Goal: Information Seeking & Learning: Learn about a topic

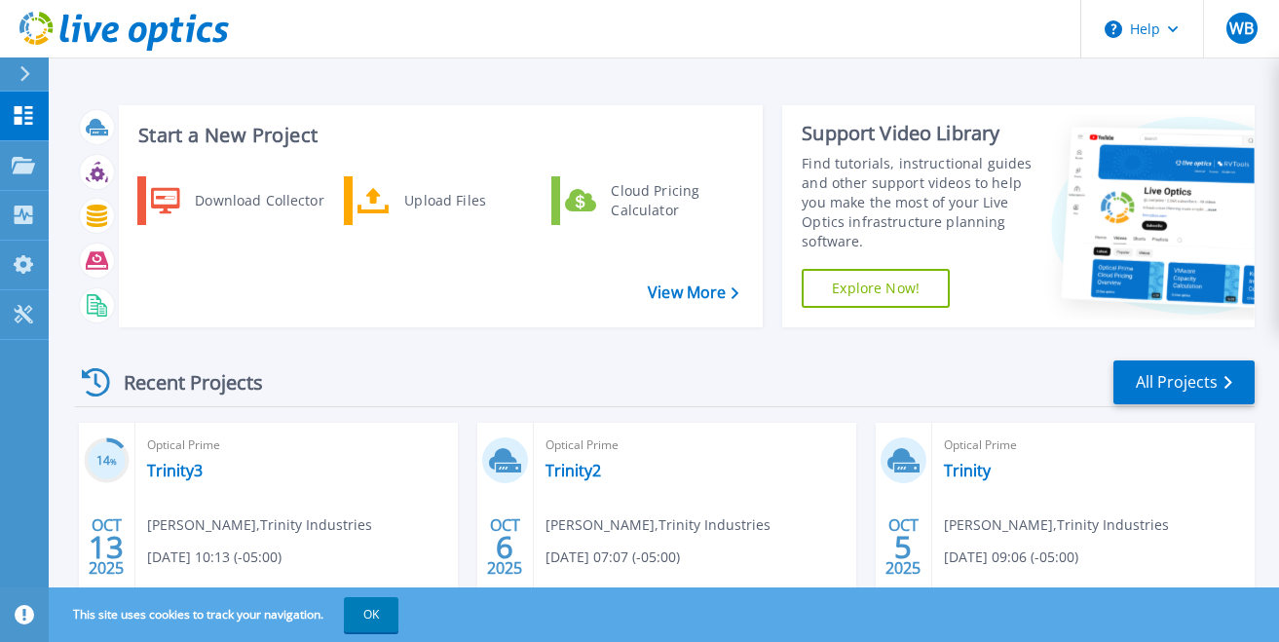
scroll to position [292, 0]
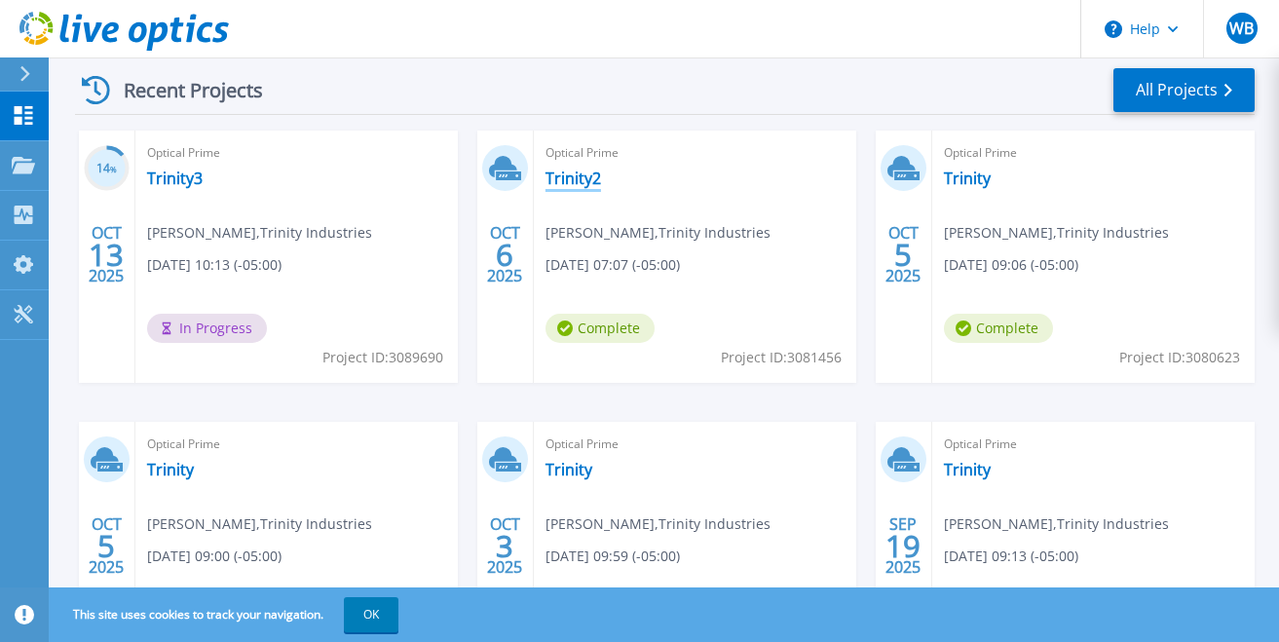
click at [571, 176] on link "Trinity2" at bounding box center [574, 178] width 56 height 19
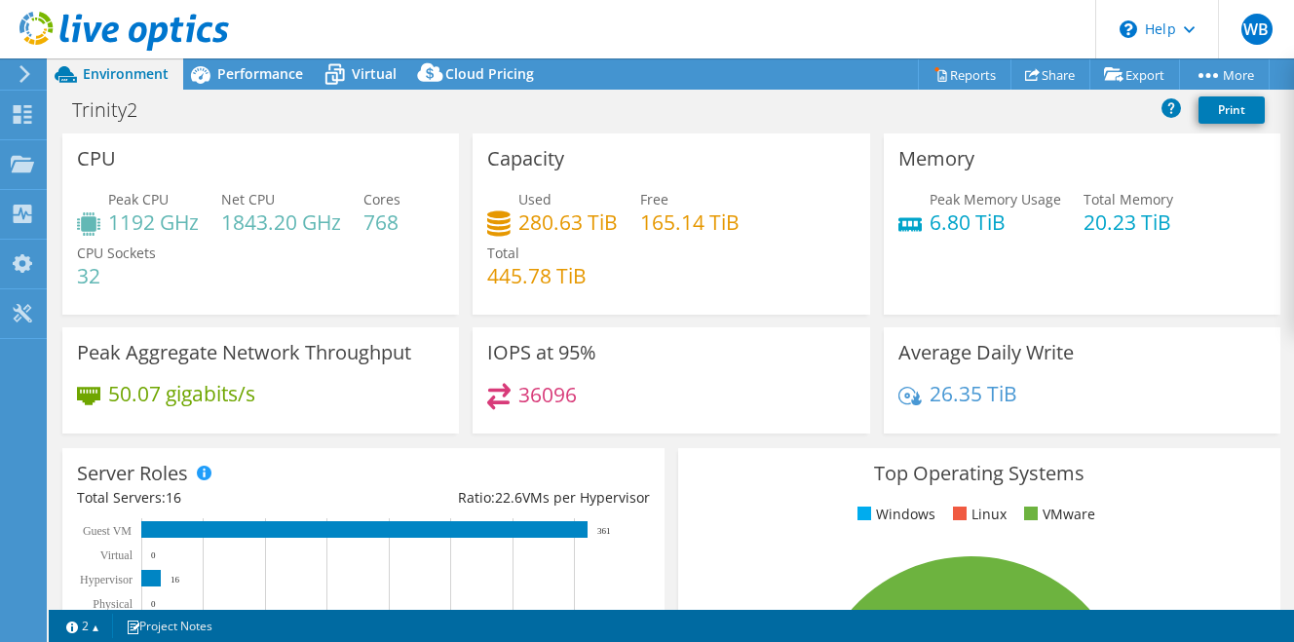
select select "USD"
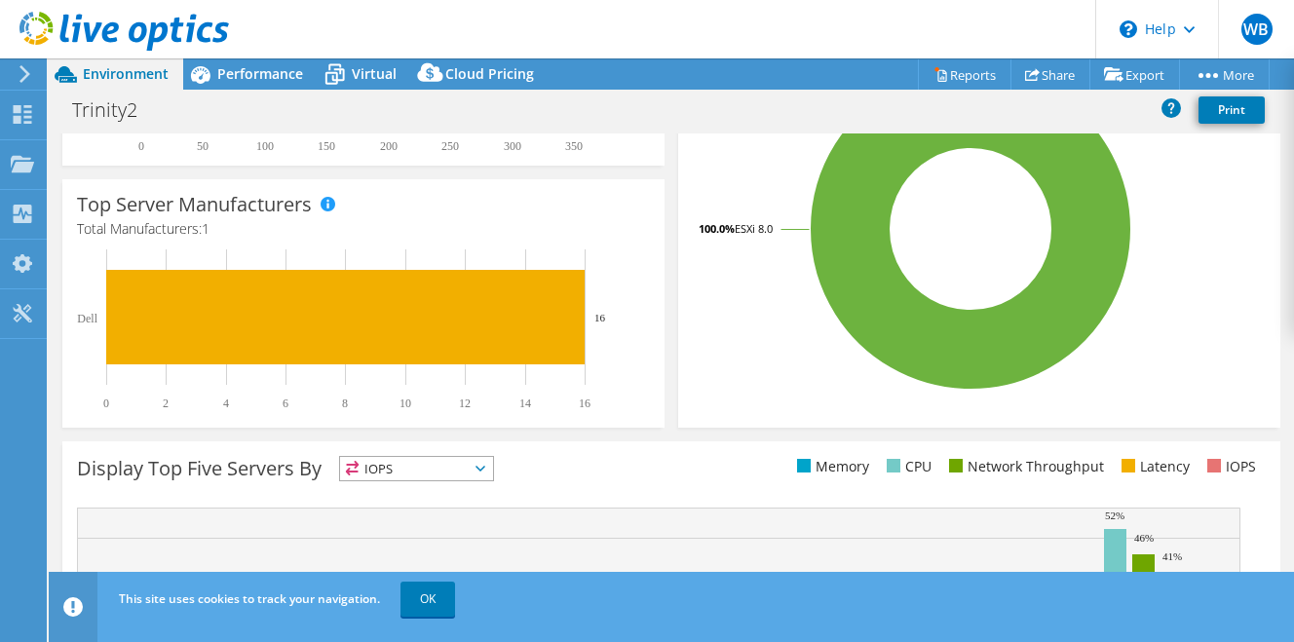
scroll to position [682, 0]
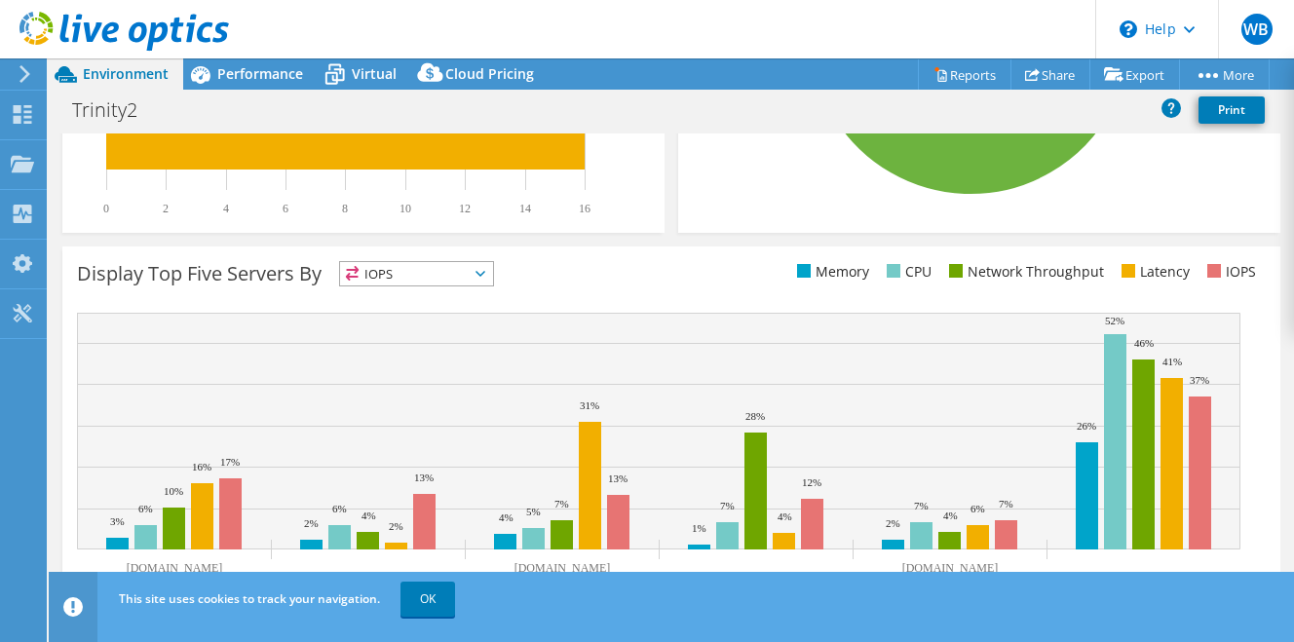
click at [483, 275] on icon at bounding box center [480, 274] width 10 height 6
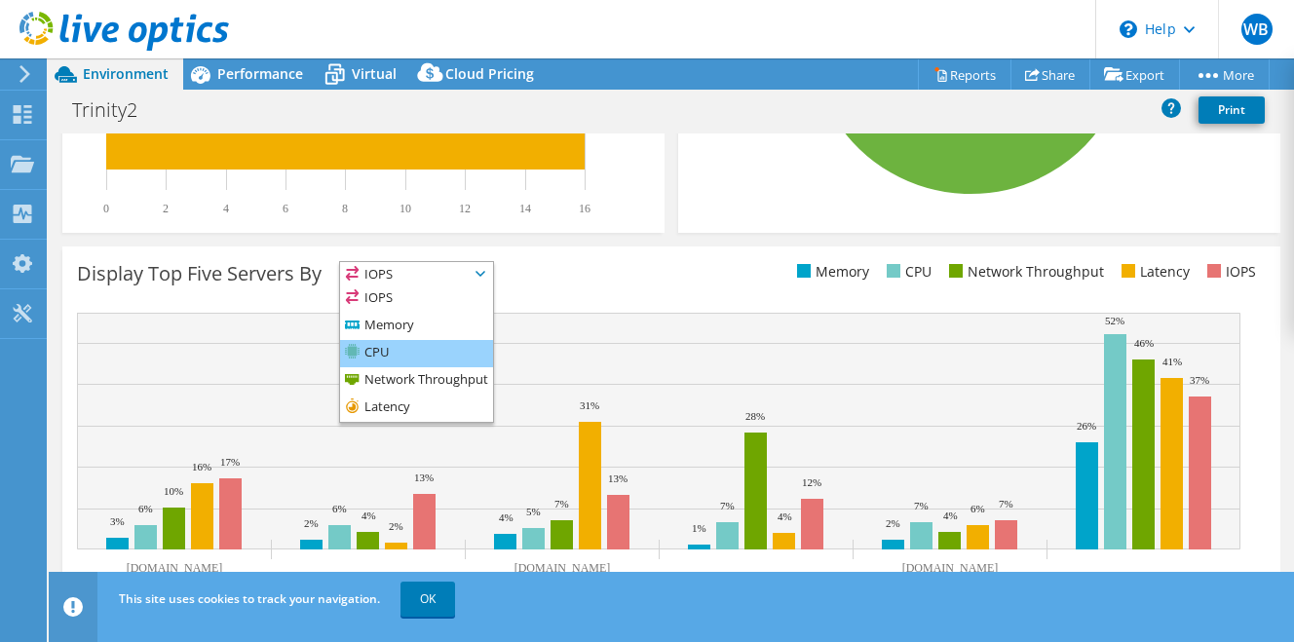
click at [404, 352] on li "CPU" at bounding box center [416, 353] width 153 height 27
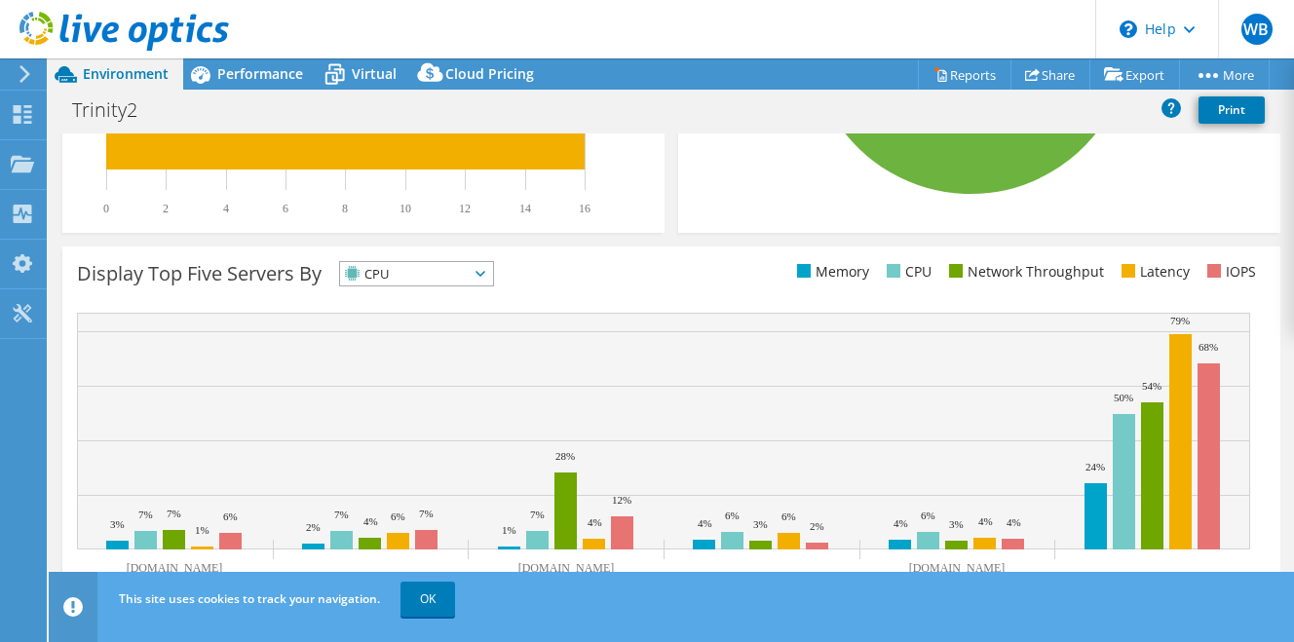
scroll to position [712, 0]
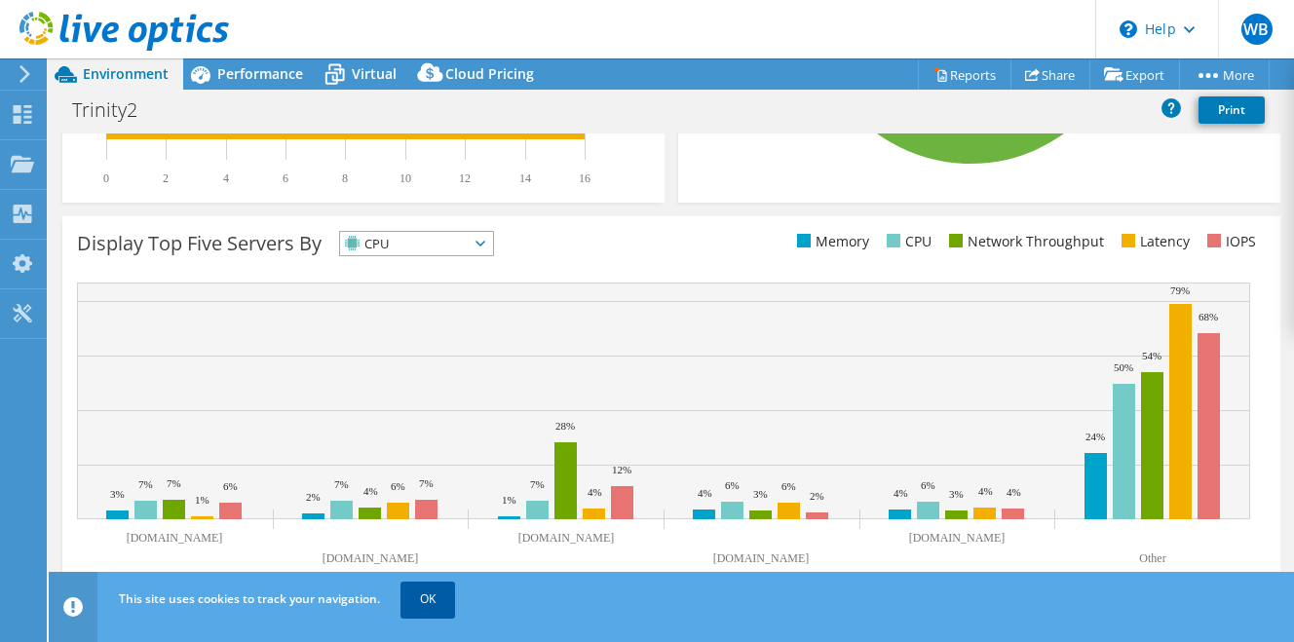
click at [417, 595] on link "OK" at bounding box center [427, 599] width 55 height 35
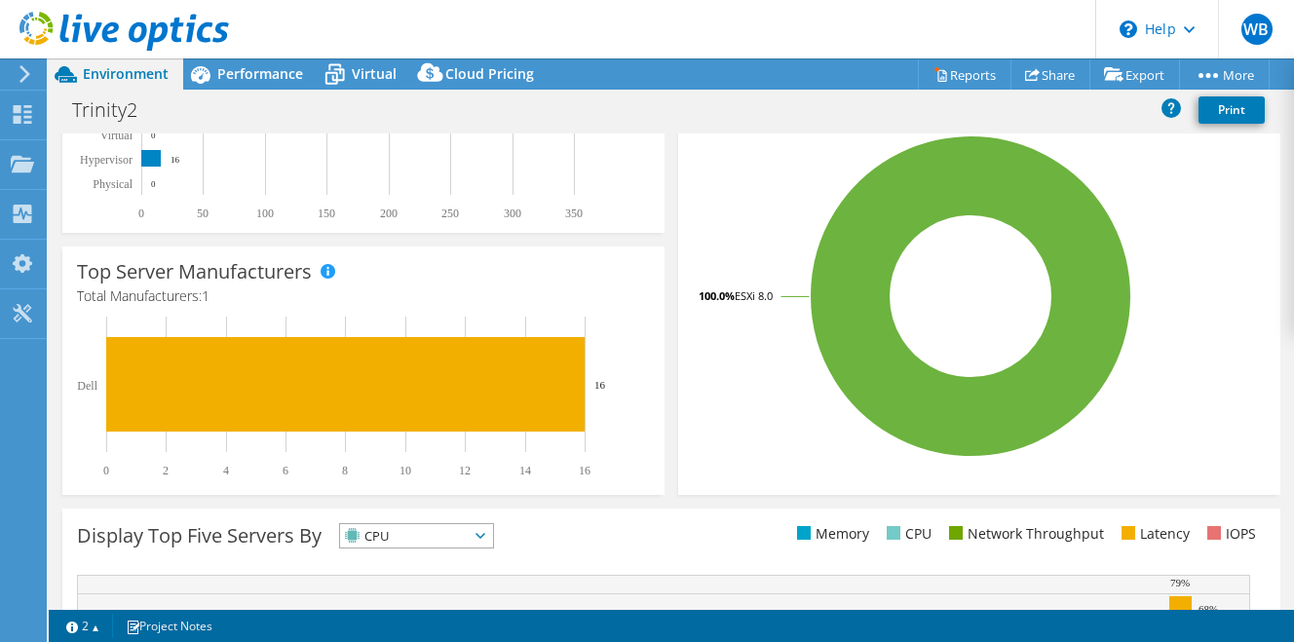
scroll to position [322, 0]
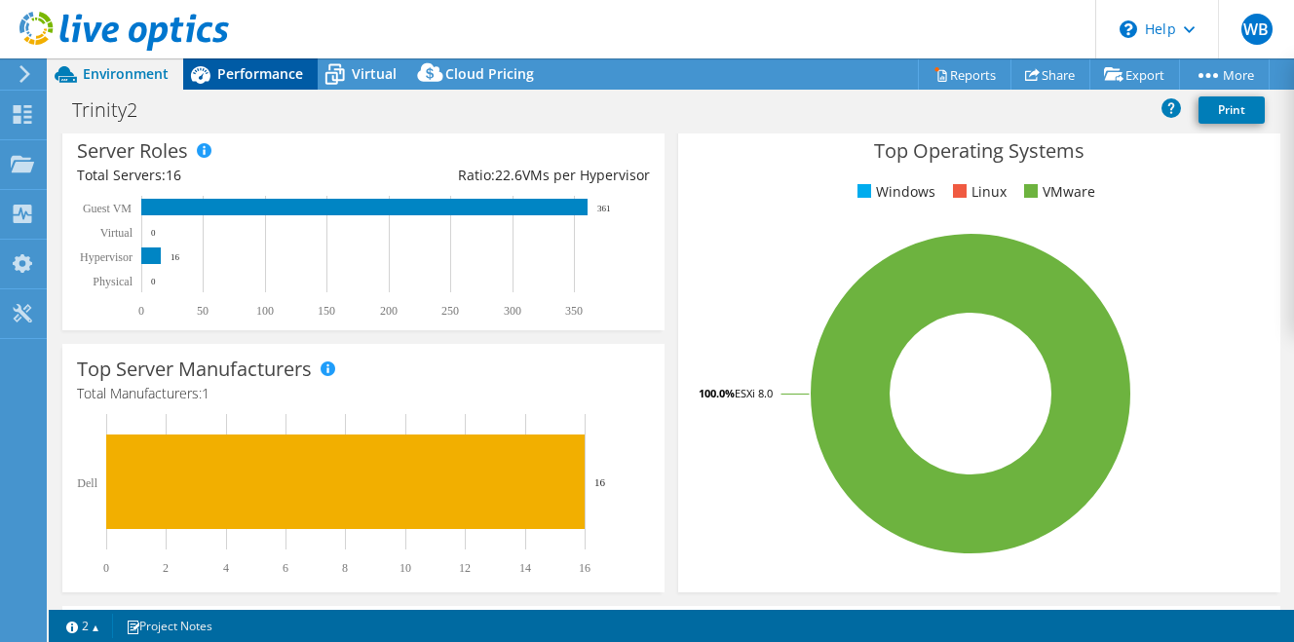
click at [253, 70] on span "Performance" at bounding box center [260, 73] width 86 height 19
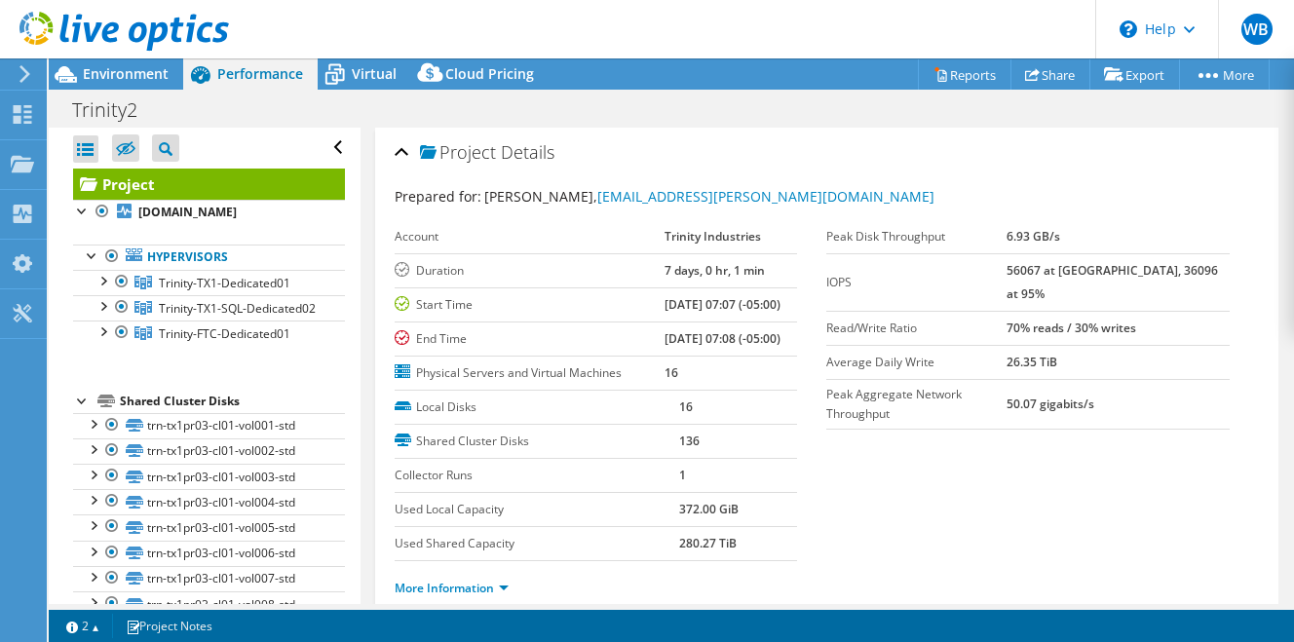
scroll to position [0, 0]
click at [72, 77] on icon at bounding box center [66, 74] width 22 height 17
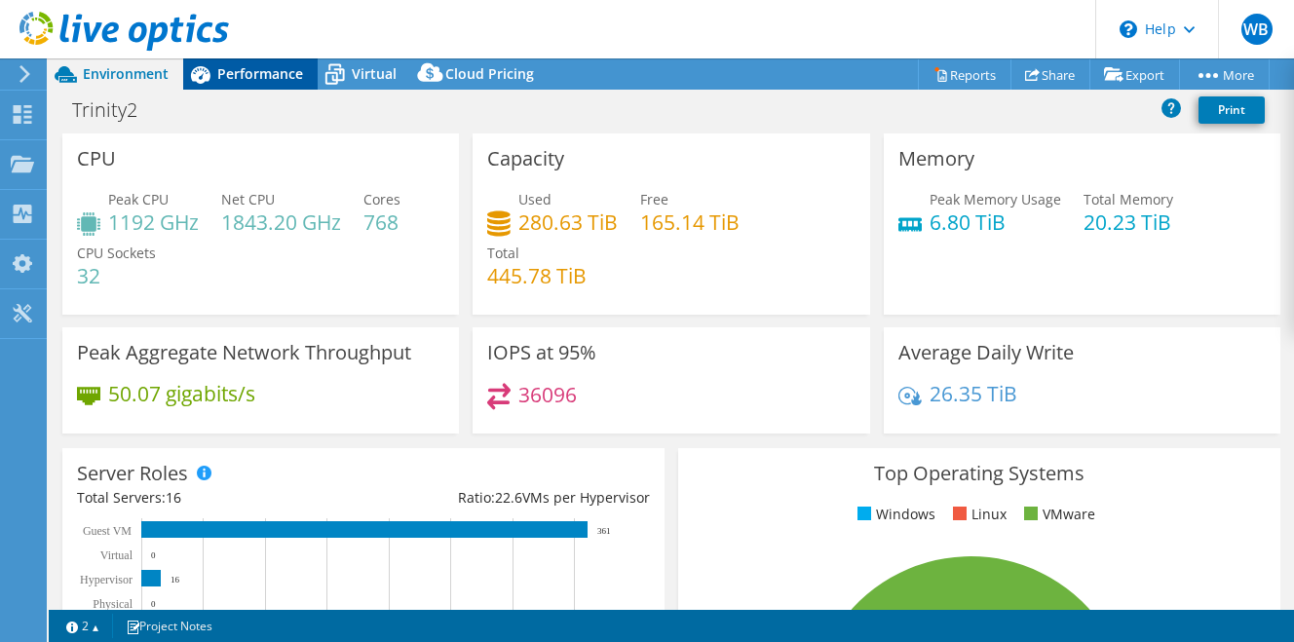
click at [246, 67] on span "Performance" at bounding box center [260, 73] width 86 height 19
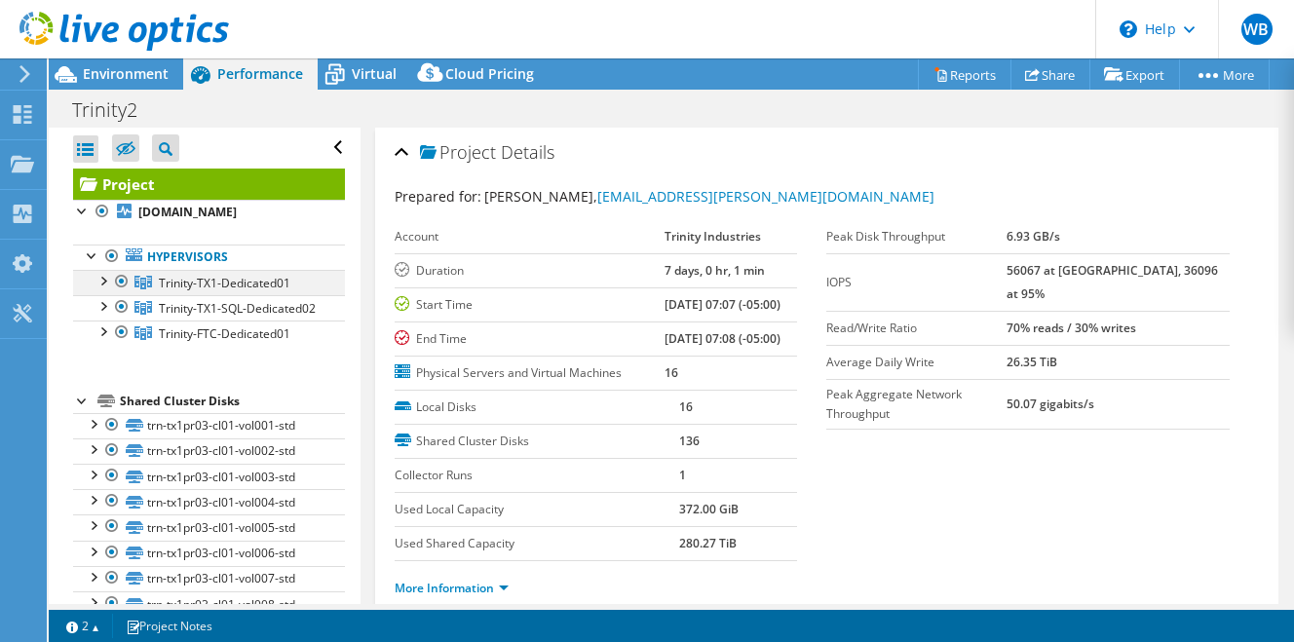
click at [101, 279] on div at bounding box center [102, 279] width 19 height 19
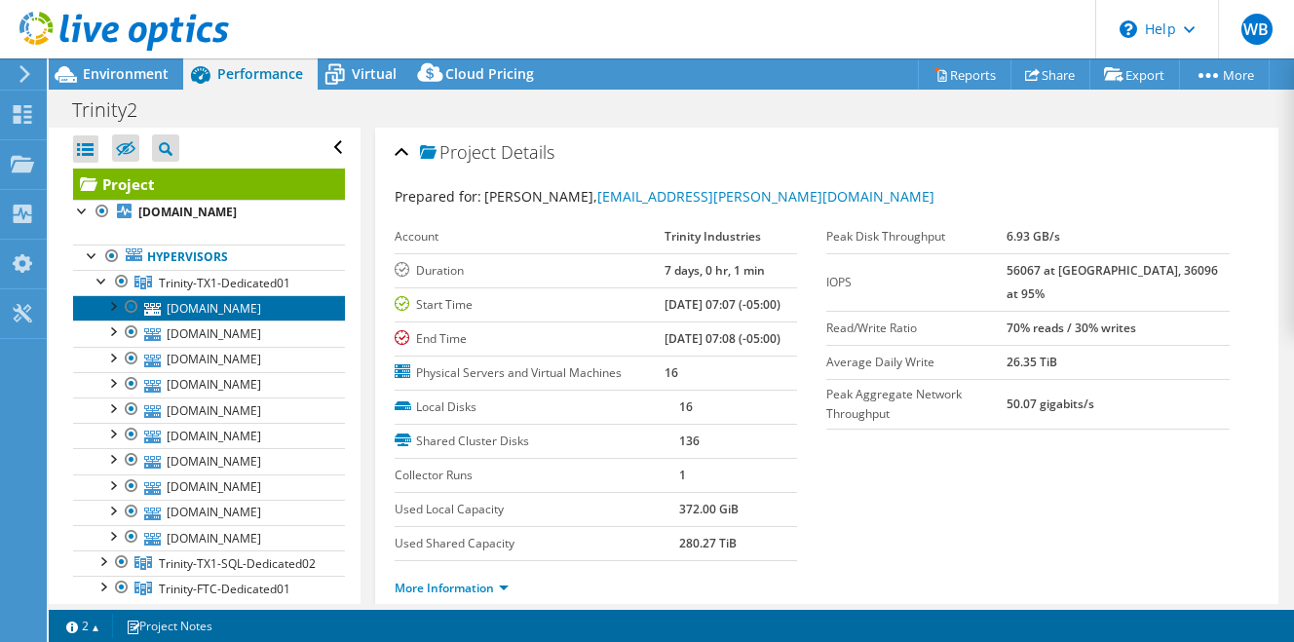
click at [185, 314] on link "[DOMAIN_NAME]" at bounding box center [209, 307] width 272 height 25
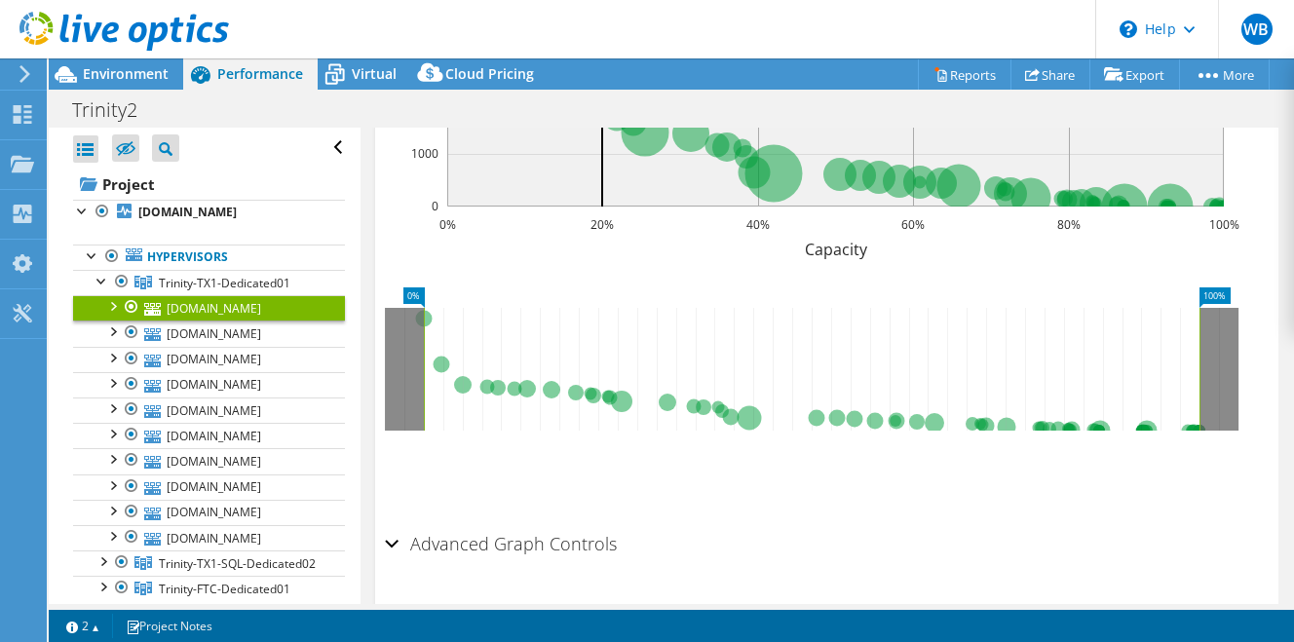
scroll to position [592, 0]
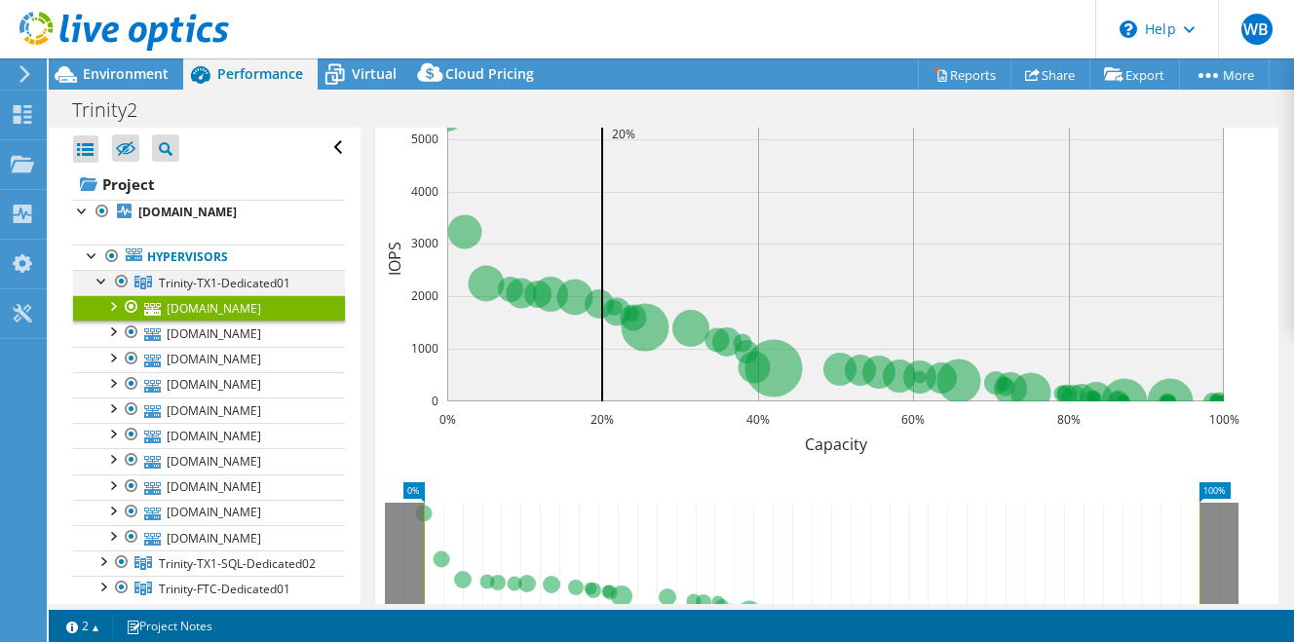
click at [105, 280] on div at bounding box center [102, 279] width 19 height 19
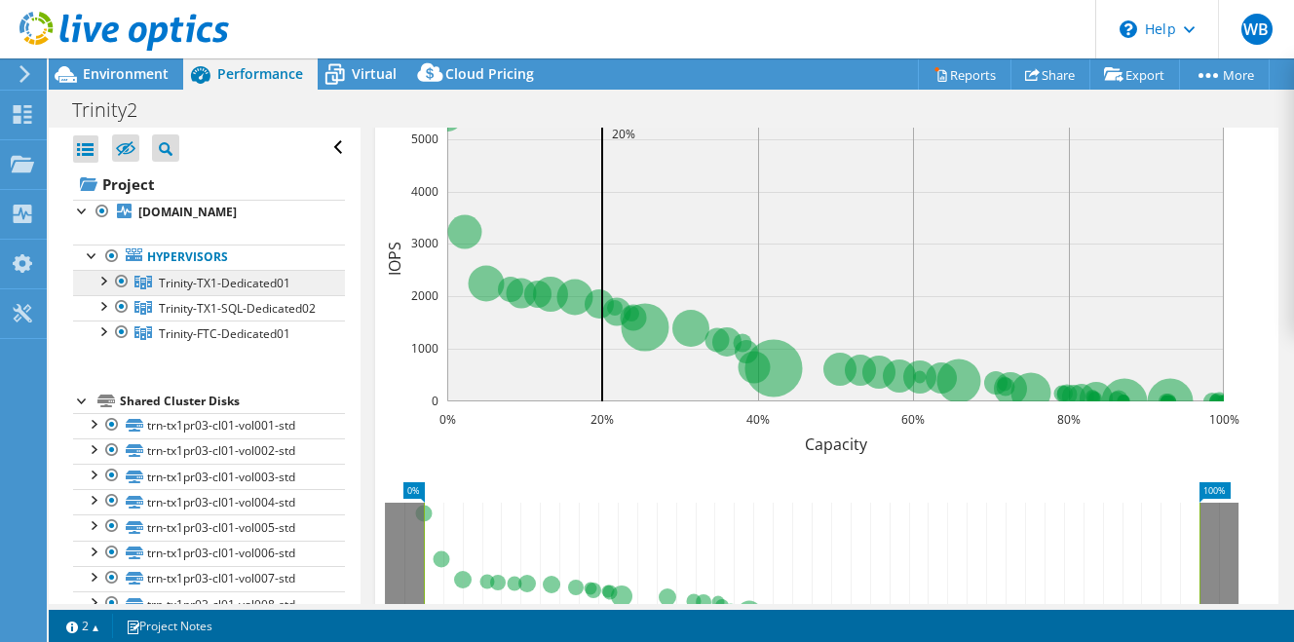
click at [245, 286] on span "Trinity-TX1-Dedicated01" at bounding box center [225, 283] width 132 height 17
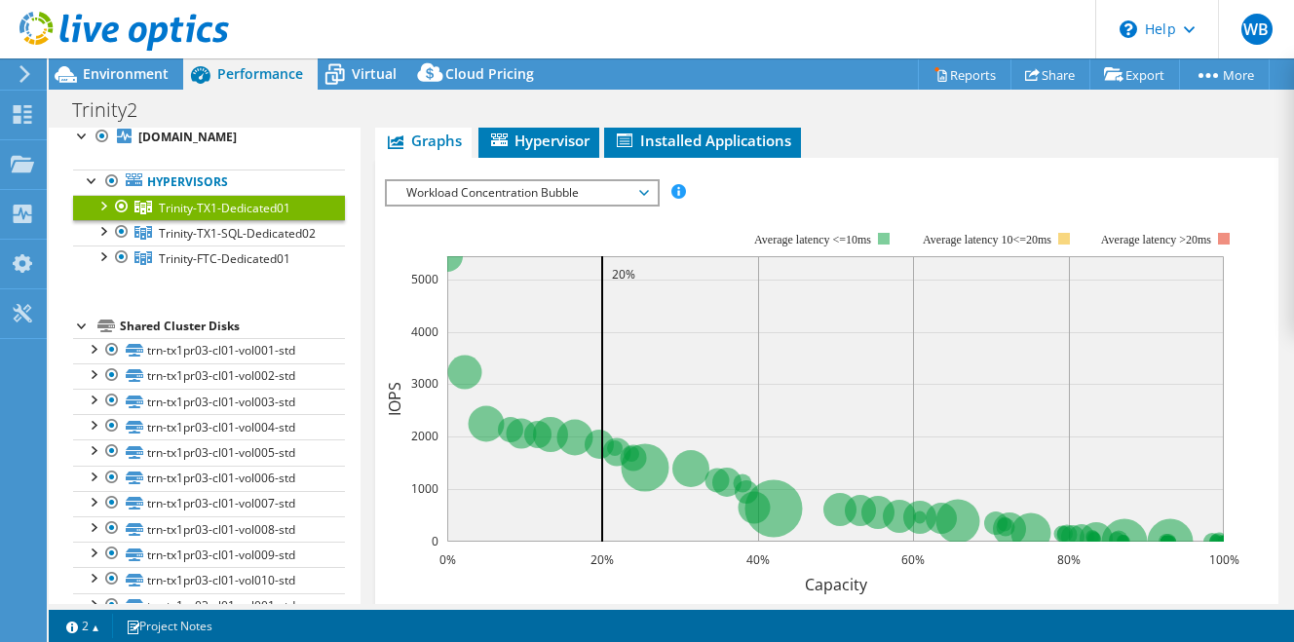
scroll to position [0, 0]
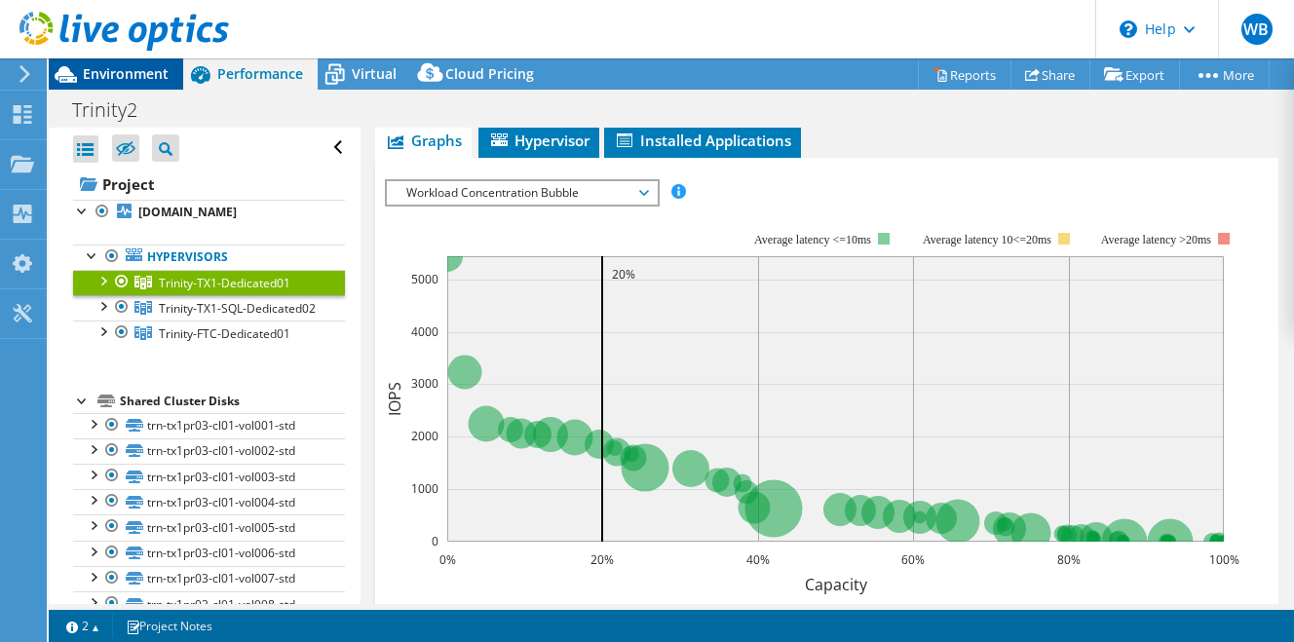
click at [142, 73] on span "Environment" at bounding box center [126, 73] width 86 height 19
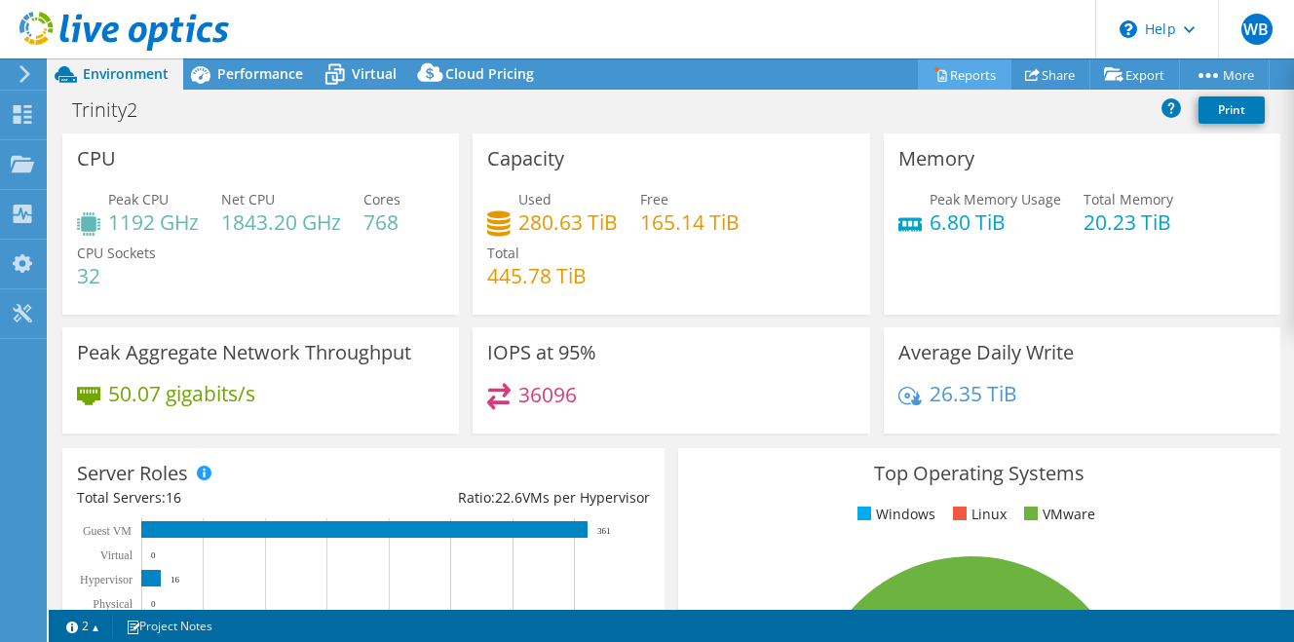
click at [954, 77] on link "Reports" at bounding box center [965, 74] width 94 height 30
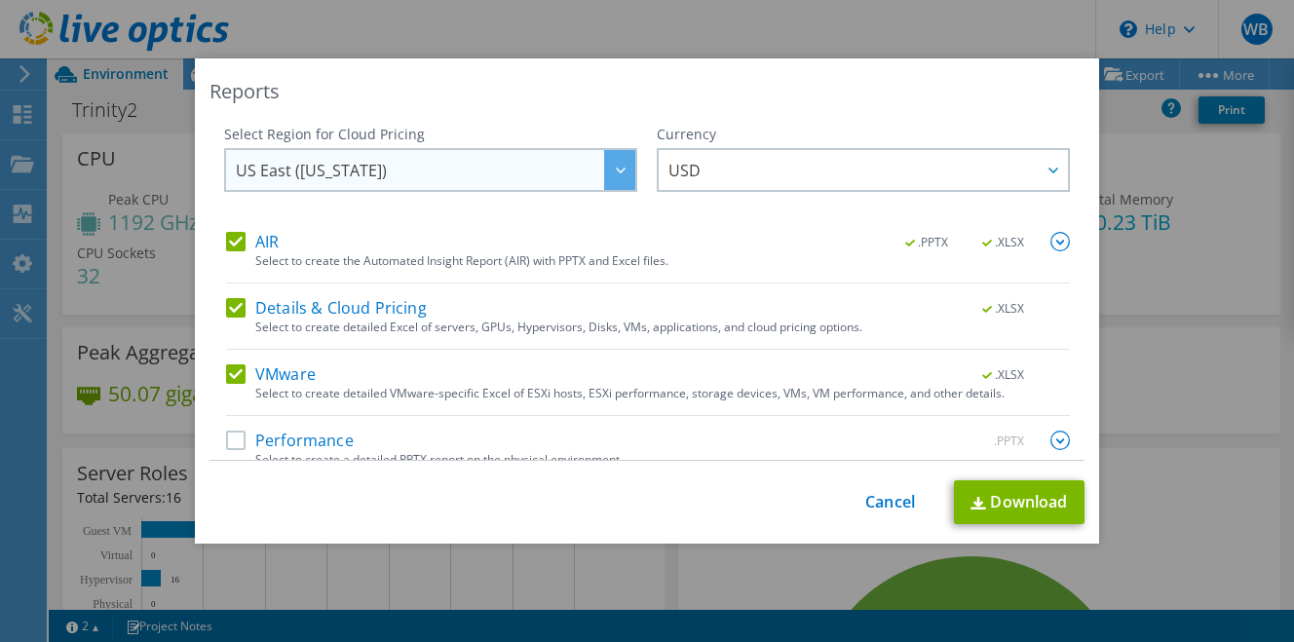
click at [604, 172] on div at bounding box center [619, 170] width 31 height 40
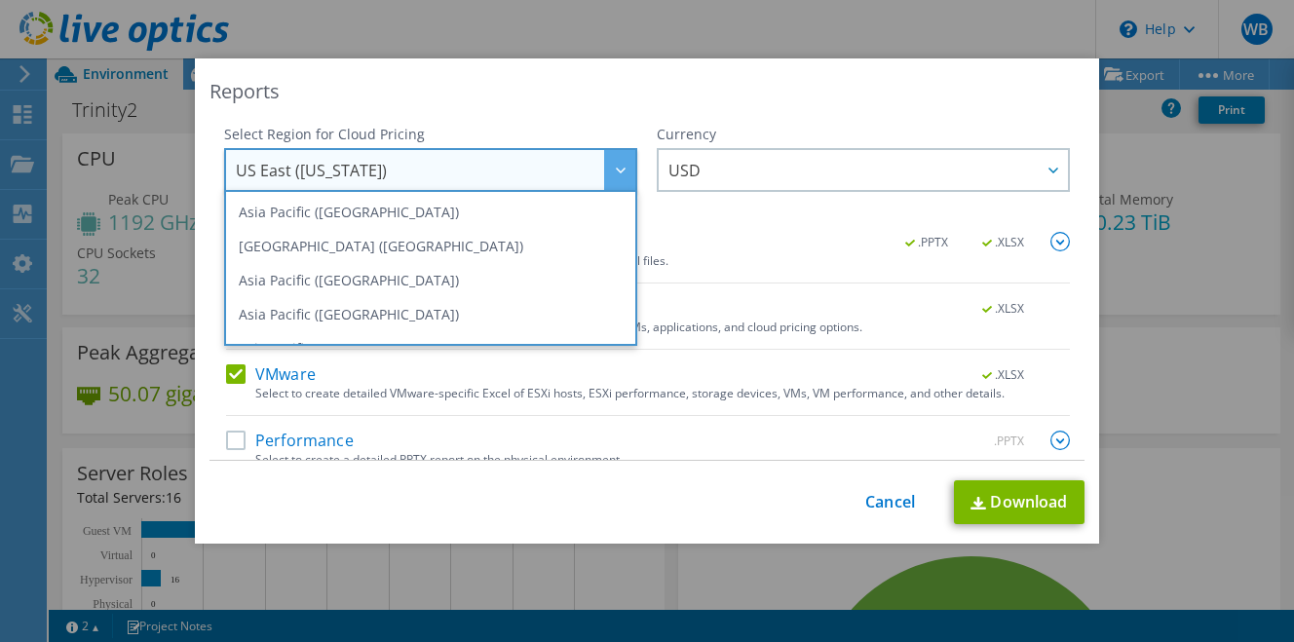
click at [604, 172] on div at bounding box center [619, 170] width 31 height 40
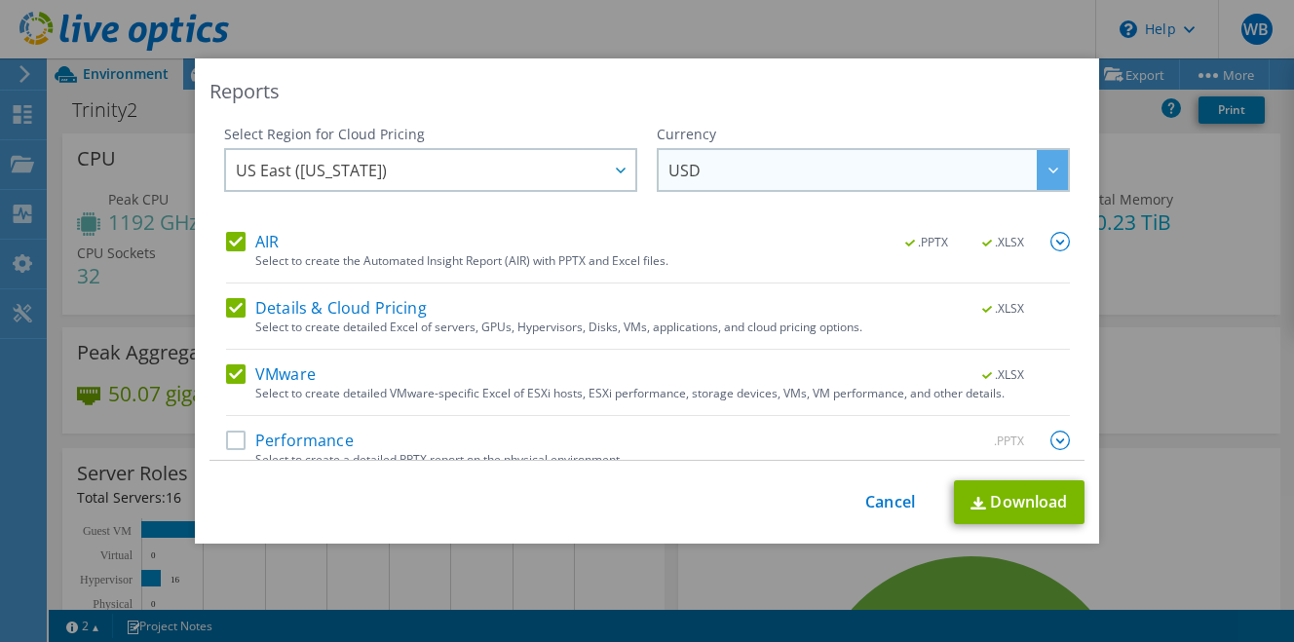
click at [1037, 179] on div at bounding box center [1052, 170] width 31 height 40
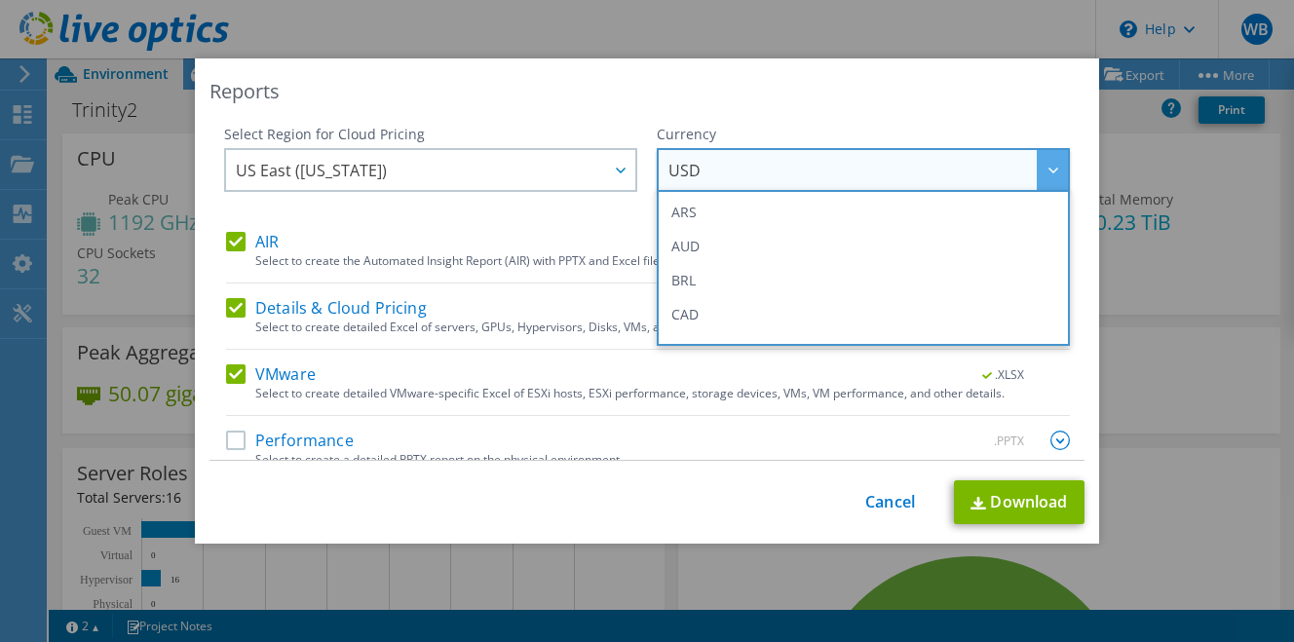
click at [1037, 179] on div at bounding box center [1052, 170] width 31 height 40
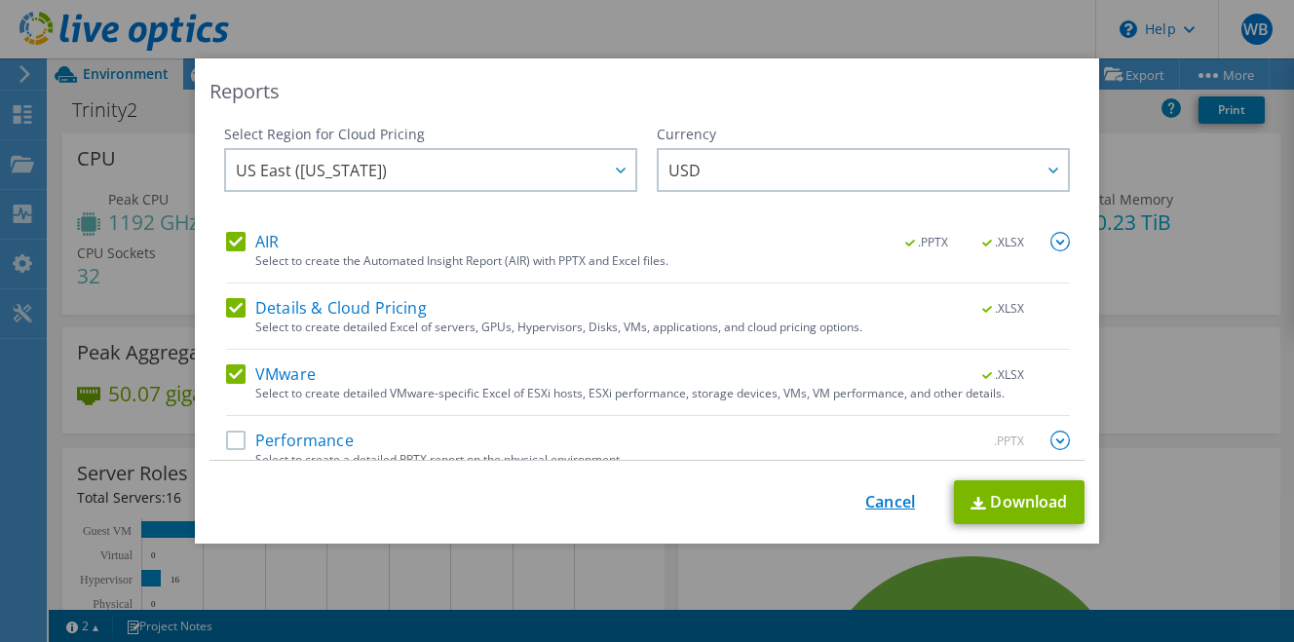
click at [866, 503] on link "Cancel" at bounding box center [890, 502] width 50 height 19
